Goal: Task Accomplishment & Management: Use online tool/utility

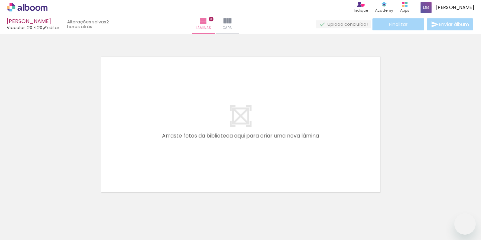
click at [167, 135] on quentale-workspace at bounding box center [240, 120] width 481 height 240
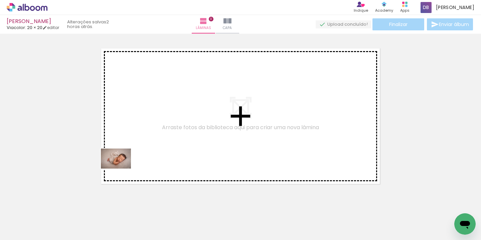
drag, startPoint x: 69, startPoint y: 221, endPoint x: 94, endPoint y: 211, distance: 27.1
click at [122, 168] on quentale-workspace at bounding box center [240, 120] width 481 height 240
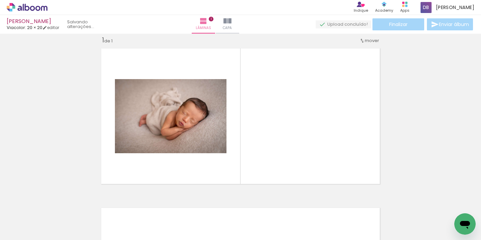
scroll to position [8, 0]
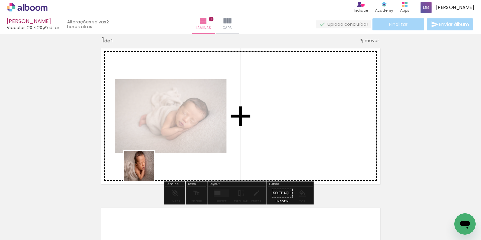
drag, startPoint x: 112, startPoint y: 220, endPoint x: 144, endPoint y: 171, distance: 58.6
click at [144, 171] on quentale-workspace at bounding box center [240, 120] width 481 height 240
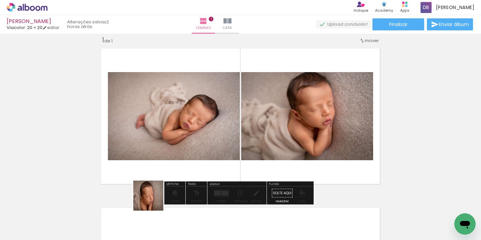
drag, startPoint x: 145, startPoint y: 222, endPoint x: 176, endPoint y: 159, distance: 70.5
click at [176, 159] on quentale-workspace at bounding box center [240, 120] width 481 height 240
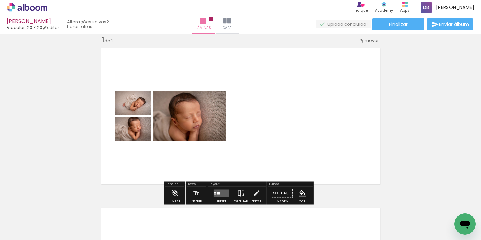
click at [223, 195] on quentale-layouter at bounding box center [221, 193] width 15 height 8
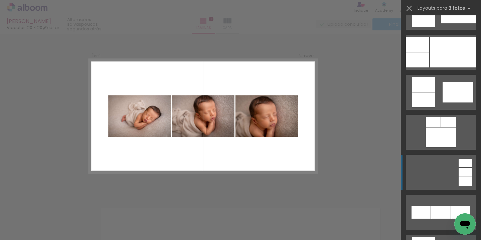
scroll to position [413, 0]
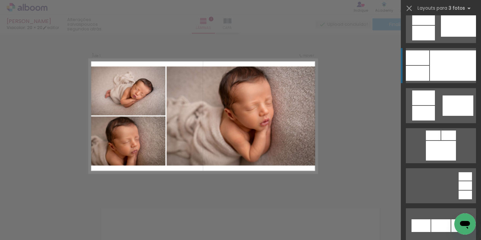
click at [436, 66] on div at bounding box center [453, 65] width 46 height 30
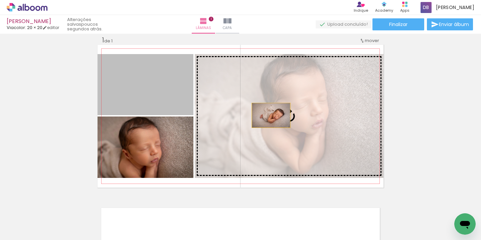
drag, startPoint x: 172, startPoint y: 105, endPoint x: 274, endPoint y: 117, distance: 103.5
click at [0, 0] on slot at bounding box center [0, 0] width 0 height 0
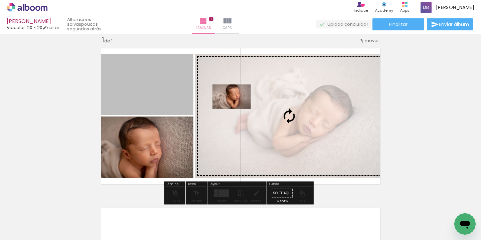
drag, startPoint x: 167, startPoint y: 86, endPoint x: 256, endPoint y: 100, distance: 89.8
click at [0, 0] on slot at bounding box center [0, 0] width 0 height 0
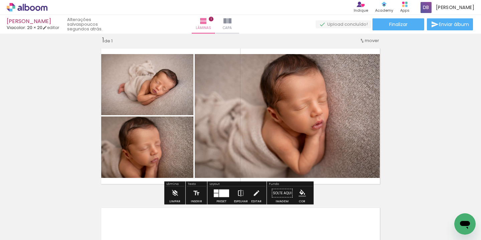
click at [238, 192] on iron-icon at bounding box center [240, 193] width 7 height 13
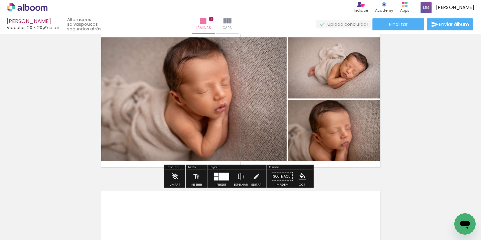
scroll to position [27, 0]
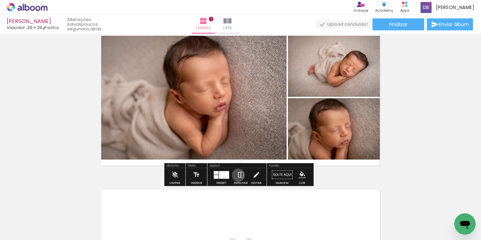
click at [237, 175] on iron-icon at bounding box center [240, 174] width 7 height 13
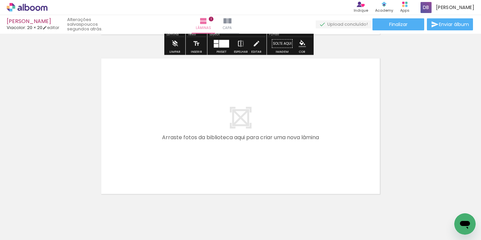
scroll to position [167, 0]
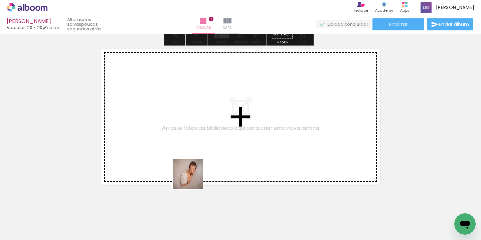
drag, startPoint x: 193, startPoint y: 212, endPoint x: 193, endPoint y: 169, distance: 42.4
click at [193, 169] on quentale-workspace at bounding box center [240, 120] width 481 height 240
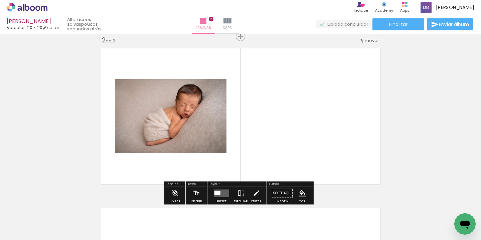
scroll to position [168, 0]
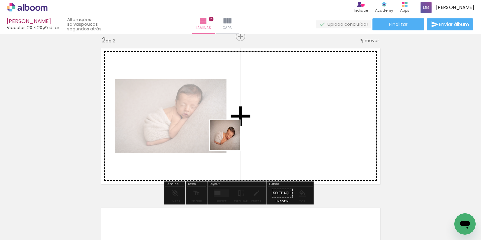
drag, startPoint x: 219, startPoint y: 214, endPoint x: 238, endPoint y: 119, distance: 97.3
click at [239, 114] on quentale-workspace at bounding box center [240, 120] width 481 height 240
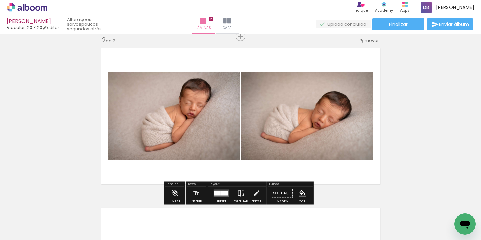
click at [222, 191] on div at bounding box center [224, 193] width 7 height 5
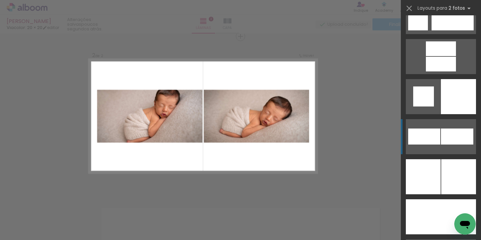
scroll to position [1688, 0]
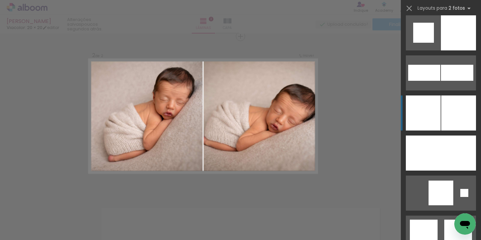
click at [443, 111] on div at bounding box center [458, 112] width 35 height 35
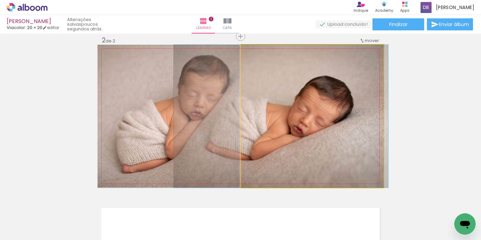
drag, startPoint x: 332, startPoint y: 114, endPoint x: 300, endPoint y: 113, distance: 32.4
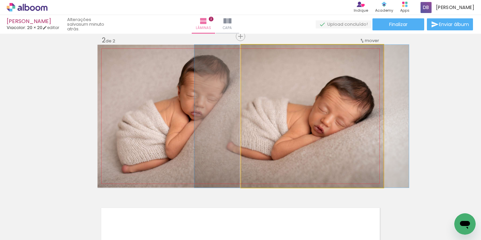
drag, startPoint x: 272, startPoint y: 107, endPoint x: 299, endPoint y: 107, distance: 27.0
click at [299, 107] on div at bounding box center [301, 116] width 214 height 143
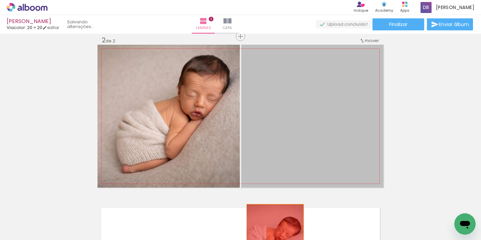
drag, startPoint x: 280, startPoint y: 152, endPoint x: 272, endPoint y: 233, distance: 80.8
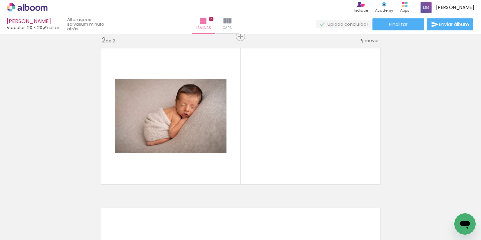
click at [29, 220] on input "Todas as fotos" at bounding box center [18, 220] width 25 height 6
click at [35, 219] on paper-item "Não utilizadas" at bounding box center [21, 218] width 34 height 6
type input "Não utilizadas"
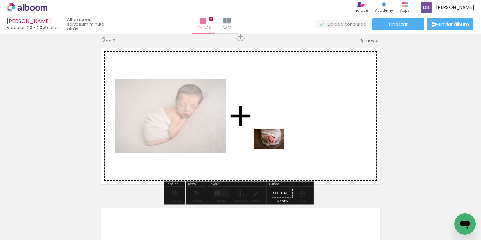
drag, startPoint x: 257, startPoint y: 220, endPoint x: 273, endPoint y: 149, distance: 72.4
click at [273, 149] on quentale-workspace at bounding box center [240, 120] width 481 height 240
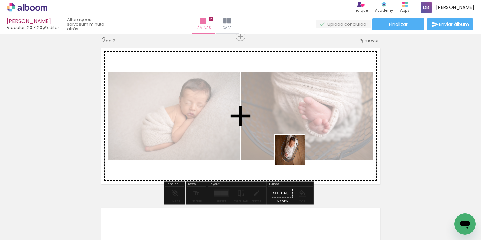
drag, startPoint x: 294, startPoint y: 221, endPoint x: 290, endPoint y: 162, distance: 59.6
click at [294, 153] on quentale-workspace at bounding box center [240, 120] width 481 height 240
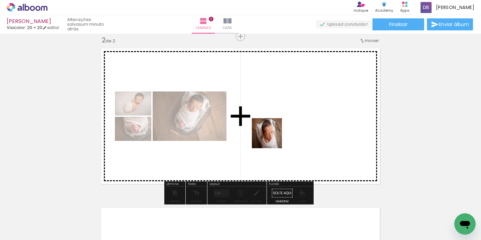
drag, startPoint x: 255, startPoint y: 220, endPoint x: 275, endPoint y: 129, distance: 92.9
click at [275, 129] on quentale-workspace at bounding box center [240, 120] width 481 height 240
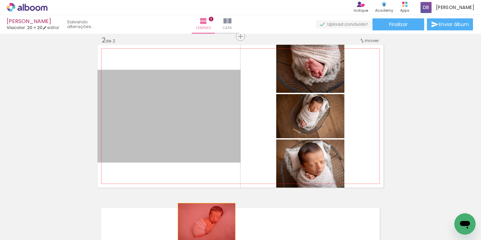
drag, startPoint x: 205, startPoint y: 132, endPoint x: 204, endPoint y: 222, distance: 89.8
click at [204, 222] on quentale-workspace at bounding box center [240, 120] width 481 height 240
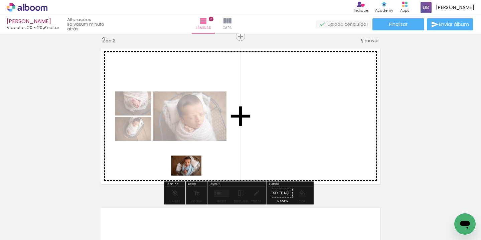
drag, startPoint x: 148, startPoint y: 223, endPoint x: 191, endPoint y: 176, distance: 64.3
click at [191, 176] on quentale-workspace at bounding box center [240, 120] width 481 height 240
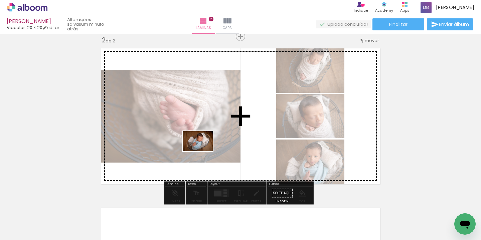
drag, startPoint x: 148, startPoint y: 226, endPoint x: 203, endPoint y: 151, distance: 92.2
click at [203, 151] on quentale-workspace at bounding box center [240, 120] width 481 height 240
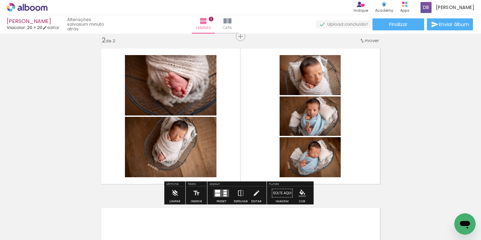
click at [218, 195] on div at bounding box center [217, 194] width 5 height 3
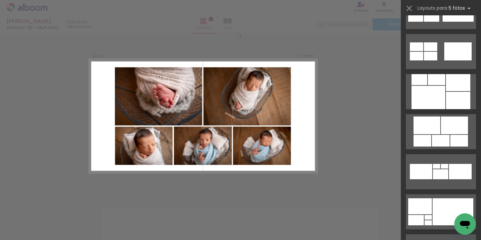
scroll to position [710, 0]
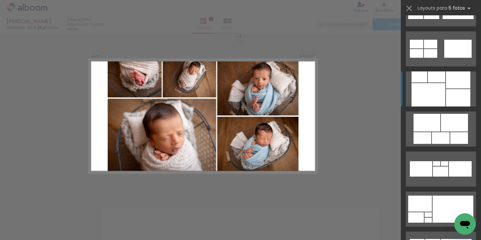
click at [453, 95] on div at bounding box center [458, 97] width 24 height 17
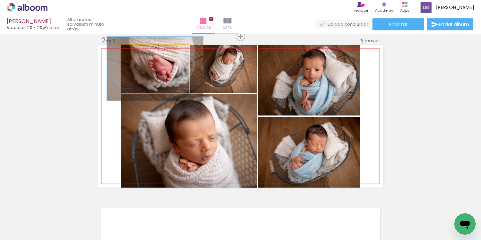
drag, startPoint x: 137, startPoint y: 52, endPoint x: 144, endPoint y: 51, distance: 7.7
type paper-slider "133"
click at [144, 51] on div at bounding box center [144, 51] width 11 height 11
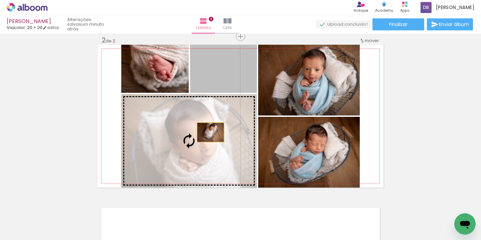
drag, startPoint x: 225, startPoint y: 70, endPoint x: 208, endPoint y: 132, distance: 64.2
click at [0, 0] on slot at bounding box center [0, 0] width 0 height 0
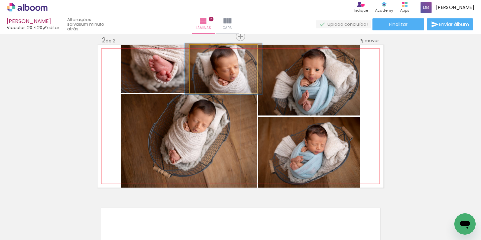
type paper-slider "107"
click at [205, 51] on div at bounding box center [207, 52] width 6 height 6
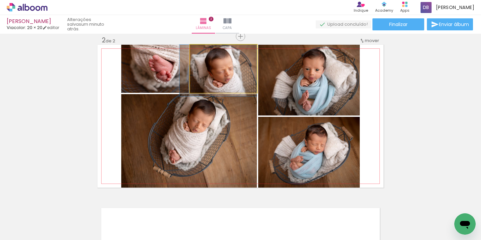
drag, startPoint x: 231, startPoint y: 76, endPoint x: 216, endPoint y: 85, distance: 17.4
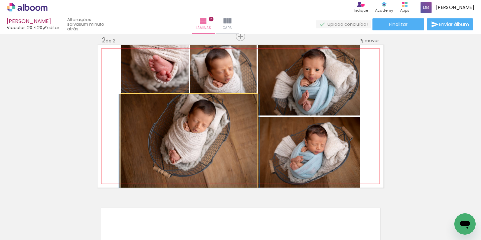
drag, startPoint x: 218, startPoint y: 151, endPoint x: 217, endPoint y: 170, distance: 19.7
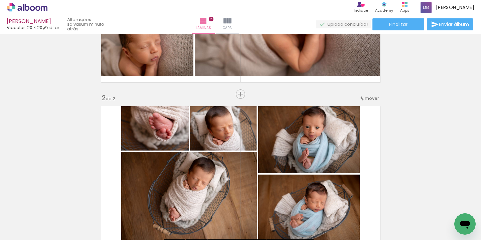
scroll to position [85, 0]
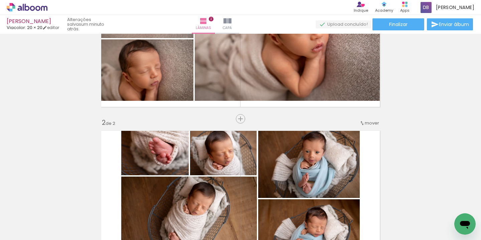
drag, startPoint x: 239, startPoint y: 117, endPoint x: 182, endPoint y: 157, distance: 69.9
click at [244, 117] on span "Inserir lâmina" at bounding box center [257, 119] width 26 height 4
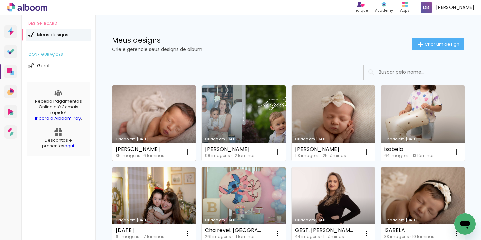
click at [157, 118] on link "Criado em [DATE]" at bounding box center [153, 122] width 83 height 75
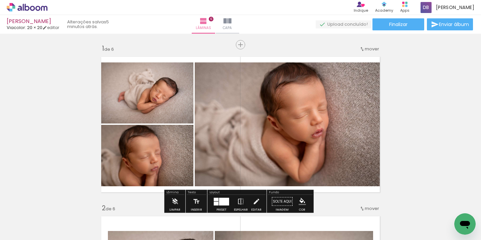
click at [33, 222] on iron-icon at bounding box center [33, 219] width 5 height 5
click at [0, 0] on slot "Não utilizadas" at bounding box center [0, 0] width 0 height 0
type input "Não utilizadas"
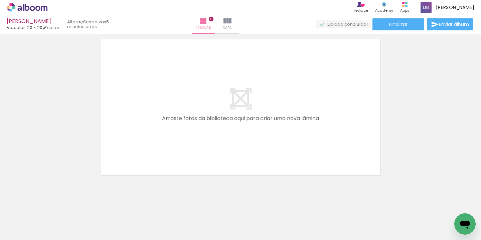
scroll to position [979, 0]
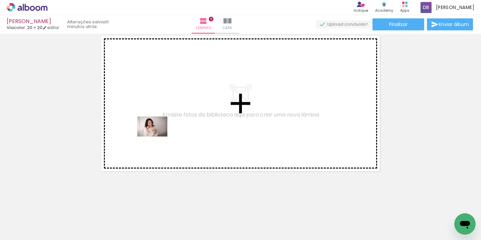
drag, startPoint x: 69, startPoint y: 227, endPoint x: 155, endPoint y: 141, distance: 121.6
click at [158, 136] on quentale-workspace at bounding box center [240, 120] width 481 height 240
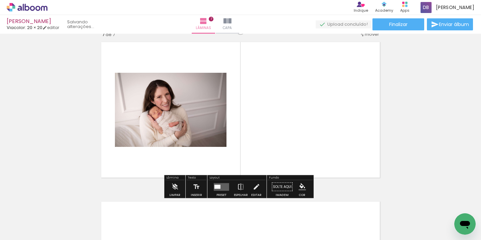
scroll to position [966, 0]
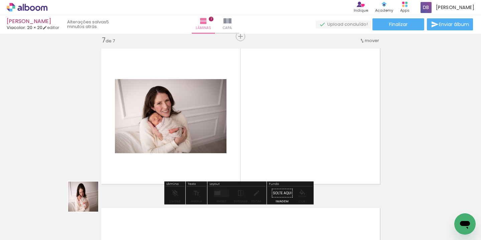
drag, startPoint x: 75, startPoint y: 221, endPoint x: 131, endPoint y: 149, distance: 91.4
click at [131, 149] on quentale-workspace at bounding box center [240, 120] width 481 height 240
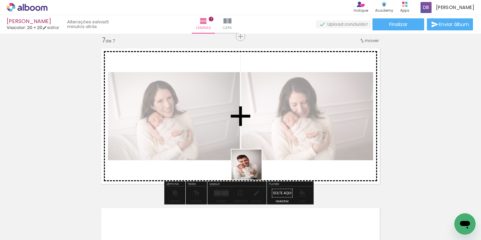
drag, startPoint x: 251, startPoint y: 223, endPoint x: 253, endPoint y: 138, distance: 85.5
click at [253, 138] on quentale-workspace at bounding box center [240, 120] width 481 height 240
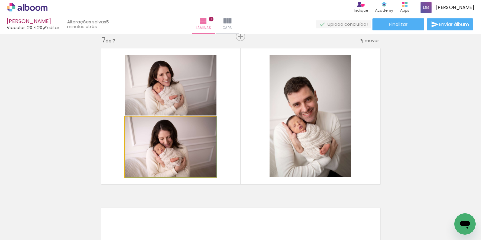
drag, startPoint x: 201, startPoint y: 154, endPoint x: 196, endPoint y: 147, distance: 8.8
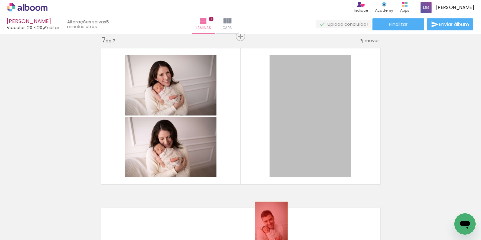
drag, startPoint x: 294, startPoint y: 134, endPoint x: 266, endPoint y: 224, distance: 94.5
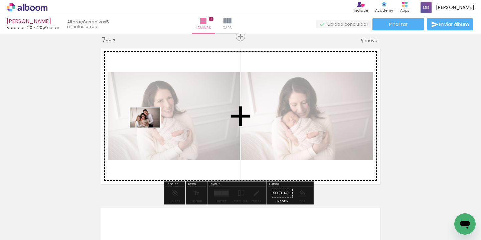
drag, startPoint x: 70, startPoint y: 222, endPoint x: 150, endPoint y: 127, distance: 124.2
click at [150, 127] on quentale-workspace at bounding box center [240, 120] width 481 height 240
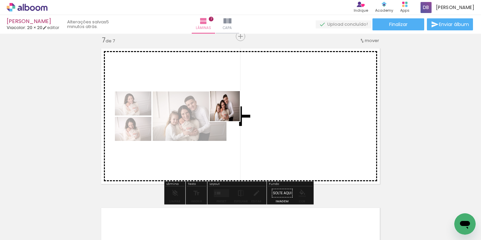
drag, startPoint x: 76, startPoint y: 223, endPoint x: 239, endPoint y: 105, distance: 201.6
click at [239, 104] on quentale-workspace at bounding box center [240, 120] width 481 height 240
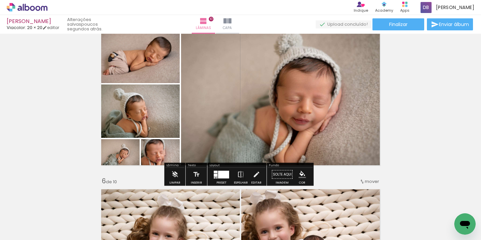
scroll to position [666, 0]
